Goal: Transaction & Acquisition: Purchase product/service

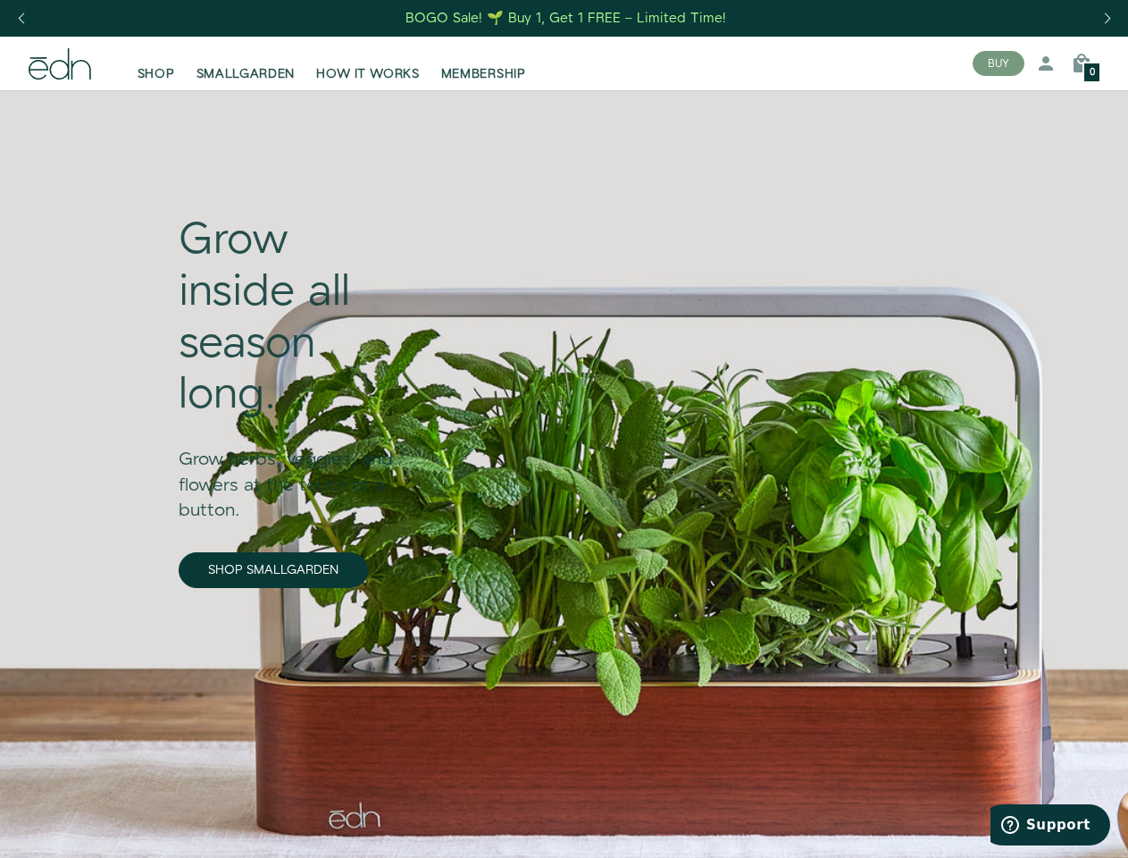
click at [1107, 19] on div "Next slide" at bounding box center [1107, 18] width 24 height 39
click at [21, 19] on div "Previous slide" at bounding box center [21, 18] width 24 height 39
click at [999, 63] on button "BUY" at bounding box center [999, 63] width 52 height 25
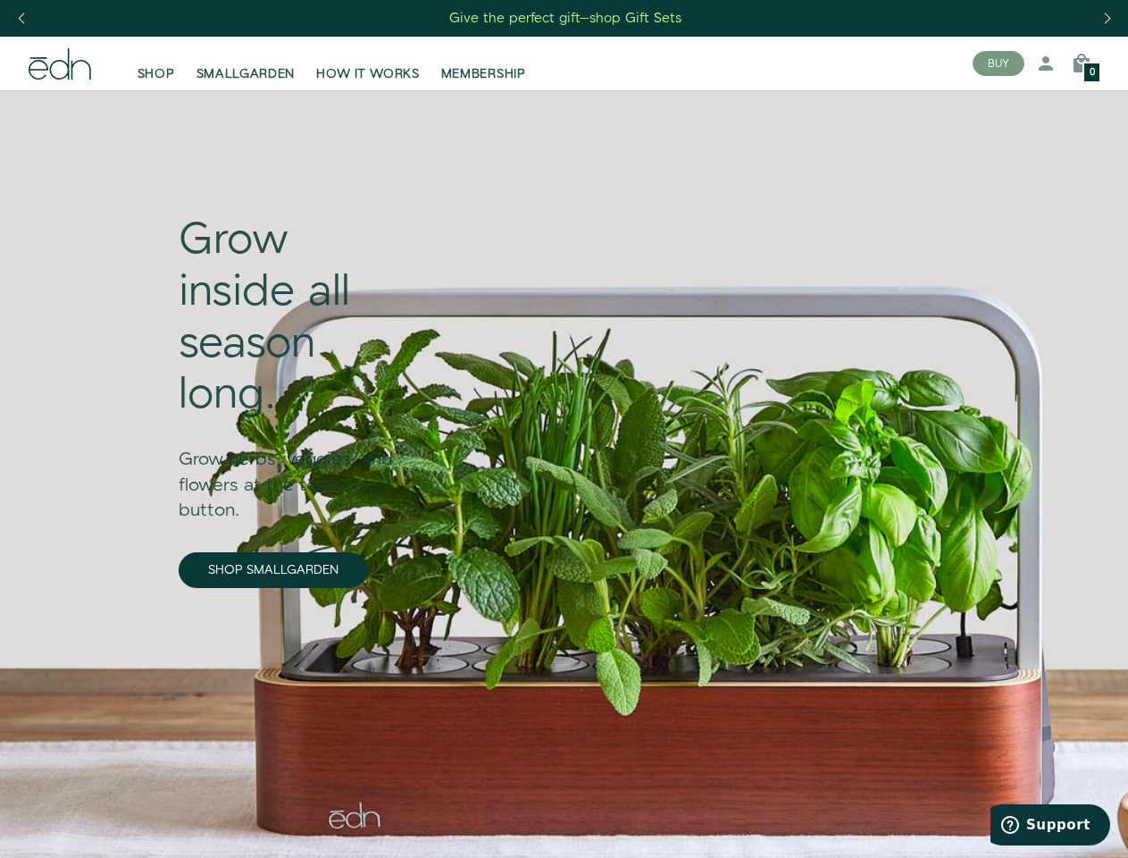
click at [1046, 63] on icon at bounding box center [1045, 63] width 21 height 21
click at [1082, 63] on icon at bounding box center [1081, 63] width 21 height 21
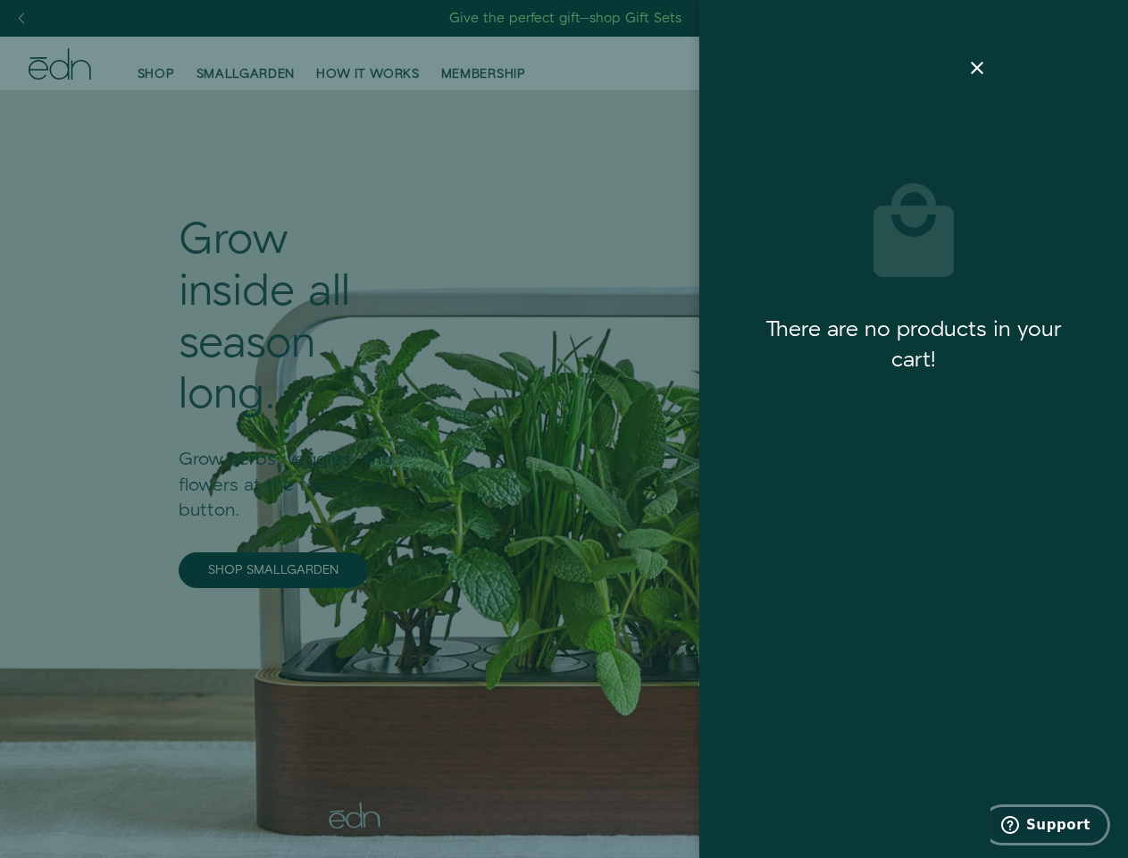
click at [1051, 825] on span "Support" at bounding box center [1059, 825] width 64 height 16
